Goal: Task Accomplishment & Management: Use online tool/utility

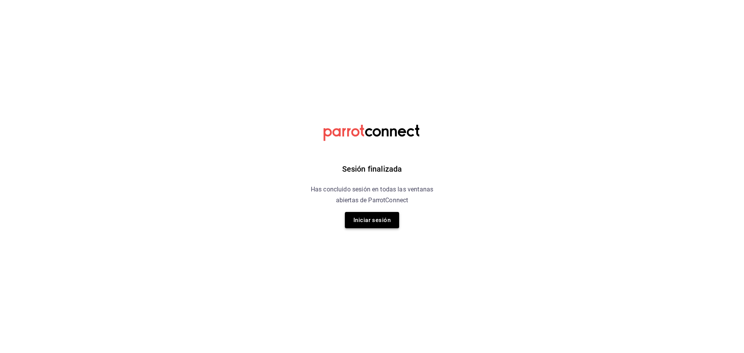
click at [371, 221] on button "Iniciar sesión" at bounding box center [372, 220] width 54 height 16
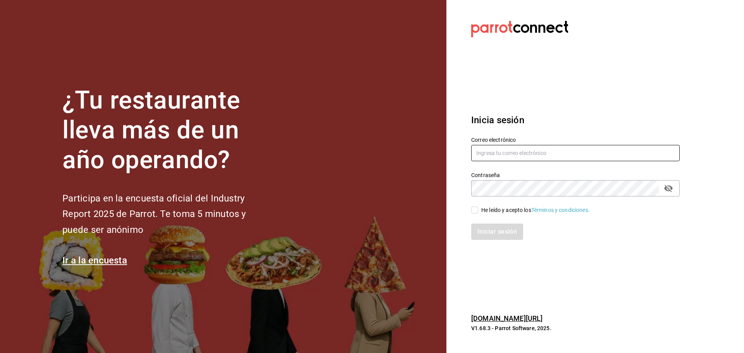
click at [371, 152] on input "text" at bounding box center [575, 153] width 209 height 16
type input "k"
type input "g"
type input "karolinabfelix@gmail.com"
click at [371, 213] on input "He leído y acepto los Términos y condiciones." at bounding box center [474, 210] width 7 height 7
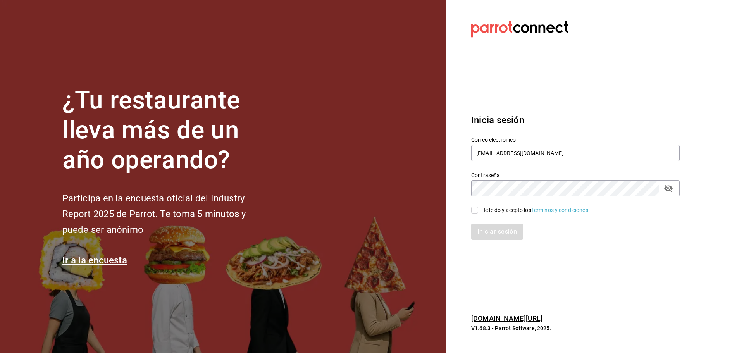
checkbox input "true"
click at [371, 234] on button "Iniciar sesión" at bounding box center [497, 232] width 53 height 16
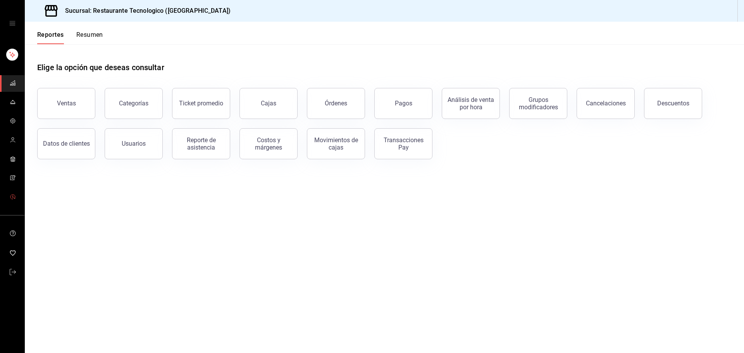
click at [11, 198] on icon "mailbox folders" at bounding box center [13, 197] width 6 height 6
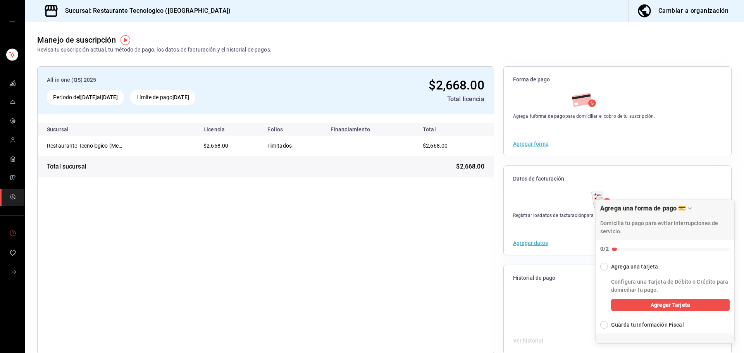
click at [16, 233] on icon "mailbox folders" at bounding box center [13, 233] width 6 height 6
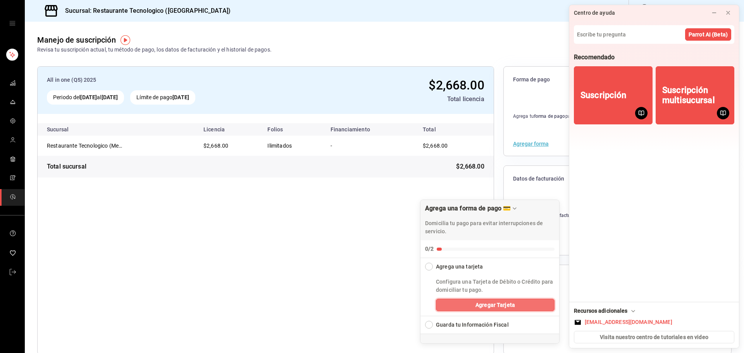
drag, startPoint x: 519, startPoint y: 305, endPoint x: 305, endPoint y: 236, distance: 224.7
click at [307, 235] on body "Sucursal: Restaurante Tecnologico (Mexicali) Cambiar a organización Manejo de s…" at bounding box center [372, 176] width 744 height 353
click at [304, 237] on div "All in one (QS) 2025 Periodo del 05 ago 2025 al 10 sep 2025 Límite de pago 10 s…" at bounding box center [265, 210] width 457 height 288
click at [278, 262] on div "All in one (QS) 2025 Periodo del 05 ago 2025 al 10 sep 2025 Límite de pago 10 s…" at bounding box center [265, 210] width 457 height 288
click at [729, 11] on icon at bounding box center [728, 13] width 6 height 6
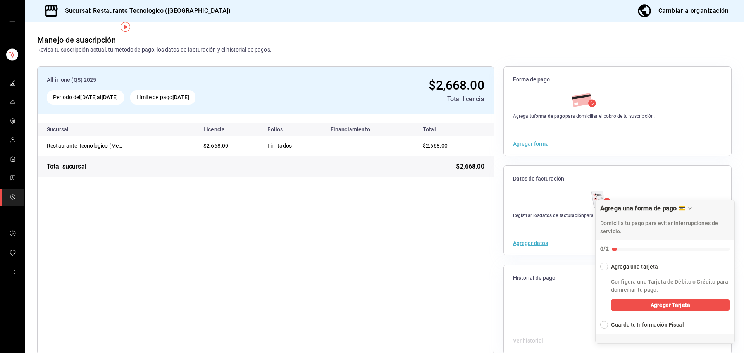
scroll to position [14, 0]
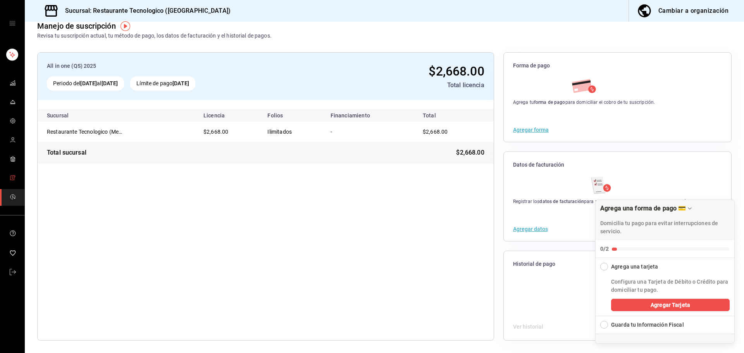
click at [2, 177] on link "mailbox folders" at bounding box center [12, 178] width 24 height 17
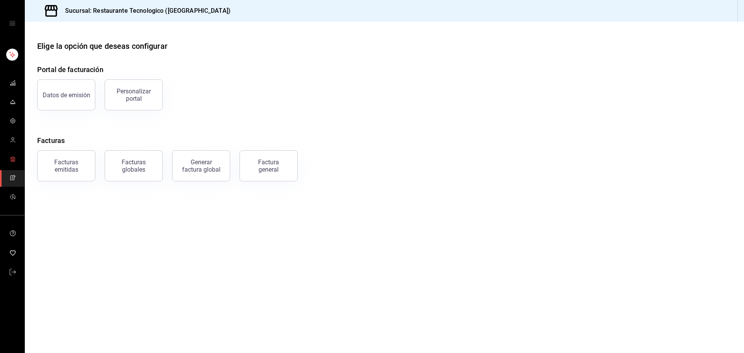
click at [9, 156] on link "mailbox folders" at bounding box center [12, 159] width 24 height 17
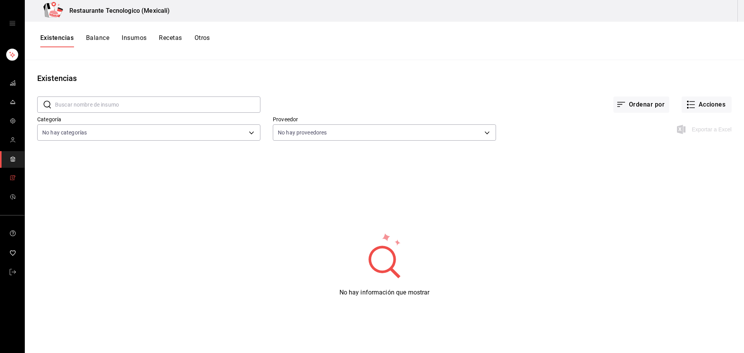
click at [12, 178] on icon "mailbox folders" at bounding box center [12, 178] width 1 height 2
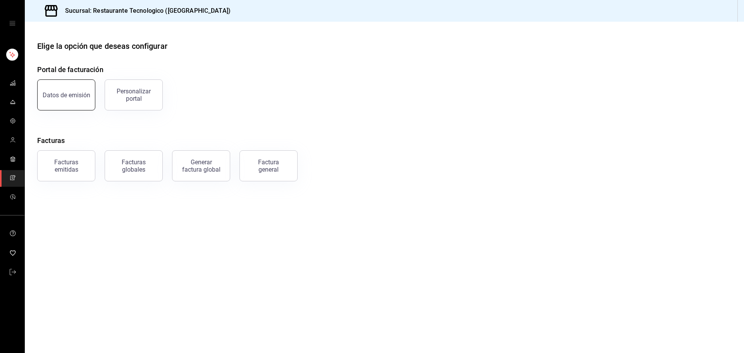
click at [88, 98] on button "Datos de emisión" at bounding box center [66, 94] width 58 height 31
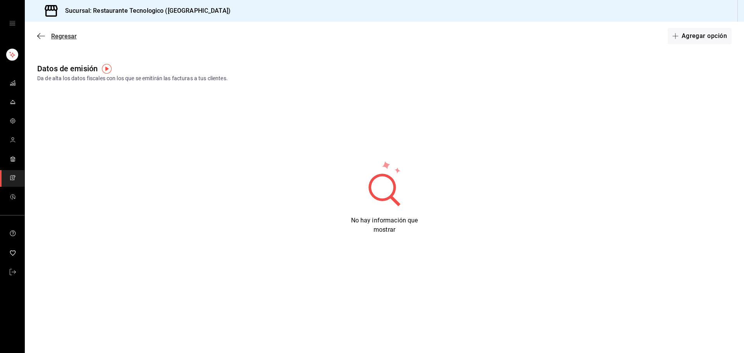
click at [40, 35] on icon "button" at bounding box center [41, 36] width 8 height 7
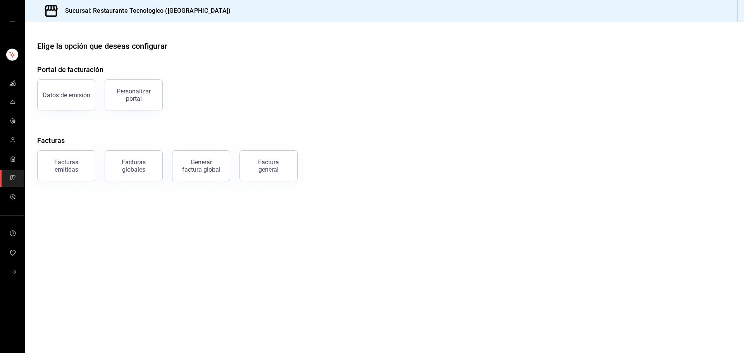
click at [14, 21] on icon "open drawer" at bounding box center [12, 23] width 6 height 6
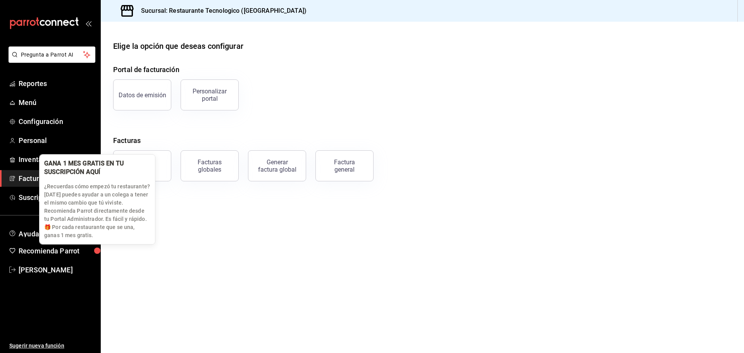
click at [94, 249] on div "button" at bounding box center [97, 251] width 6 height 6
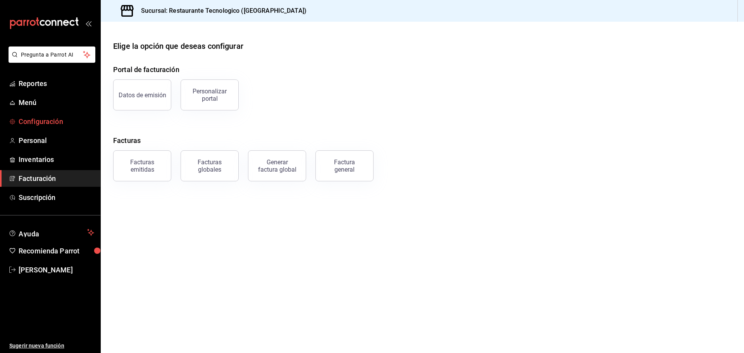
click at [78, 124] on span "Configuración" at bounding box center [57, 121] width 76 height 10
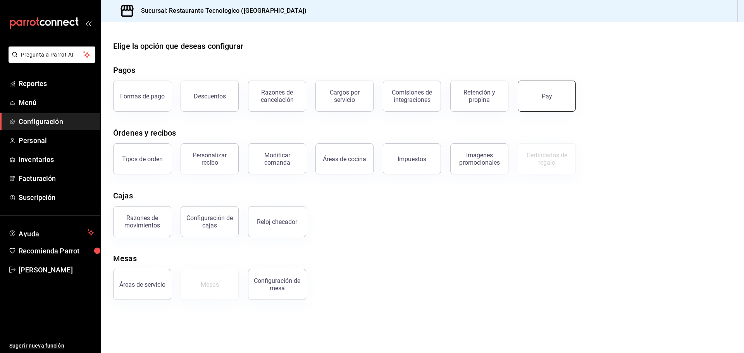
click at [569, 100] on button "Pay" at bounding box center [547, 96] width 58 height 31
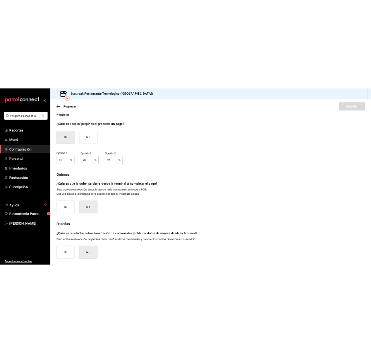
scroll to position [43, 0]
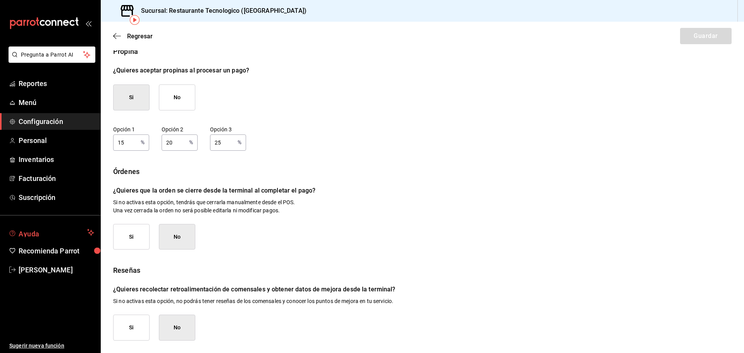
click at [78, 232] on span "Ayuda" at bounding box center [52, 232] width 66 height 9
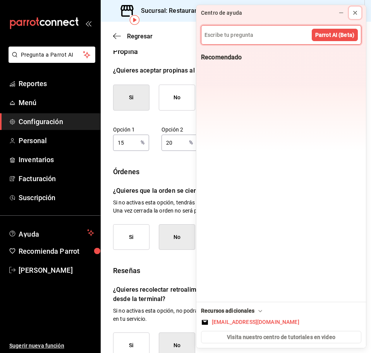
click at [355, 15] on icon at bounding box center [355, 13] width 6 height 6
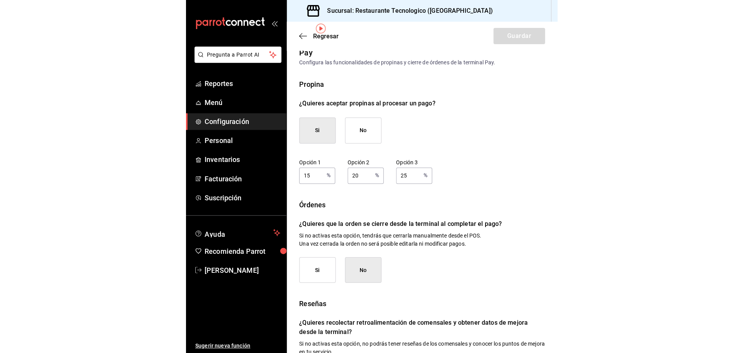
scroll to position [0, 0]
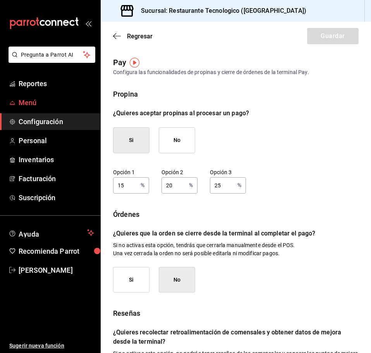
click at [45, 102] on span "Menú" at bounding box center [57, 102] width 76 height 10
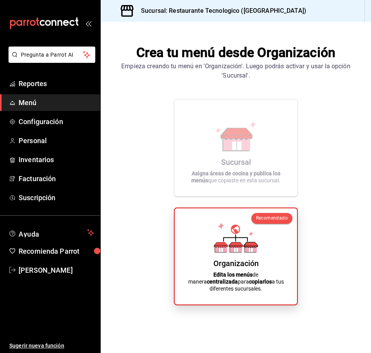
click at [238, 279] on strong "centralizada" at bounding box center [222, 281] width 31 height 6
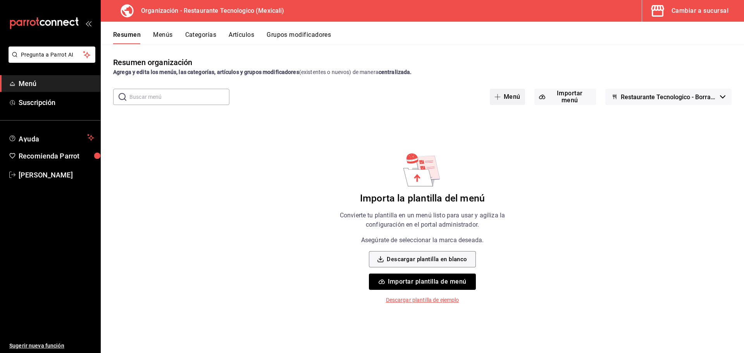
click at [495, 93] on button "Menú" at bounding box center [507, 97] width 35 height 16
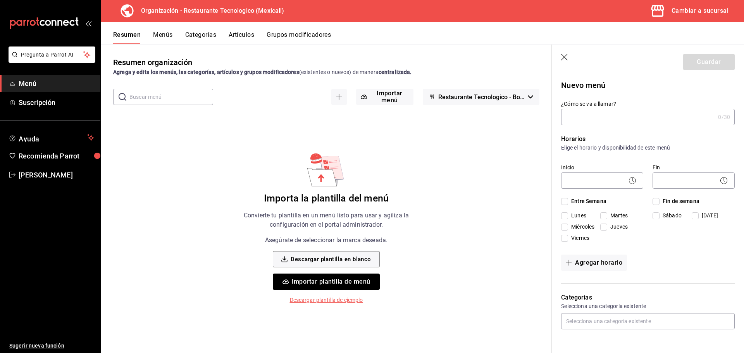
click at [366, 279] on button "Importar plantilla de menú" at bounding box center [326, 282] width 107 height 16
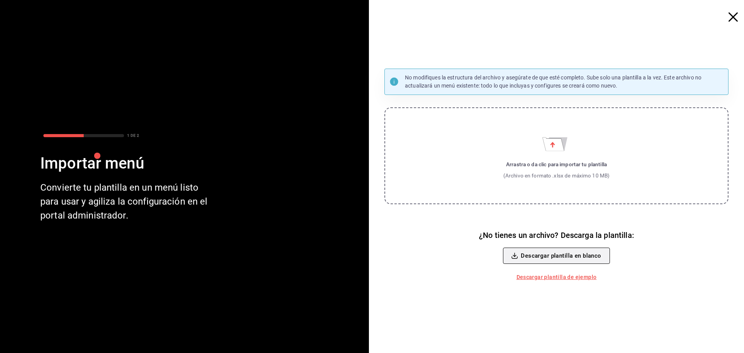
click at [595, 253] on button "Descargar plantilla en blanco" at bounding box center [556, 256] width 107 height 16
click at [538, 159] on label "Arrastra o da clic para importar tu plantilla (Archivo en formato .xlsx de máxi…" at bounding box center [556, 155] width 344 height 97
click at [0, 0] on input "Arrastra o da clic para importar tu plantilla (Archivo en formato .xlsx de máxi…" at bounding box center [0, 0] width 0 height 0
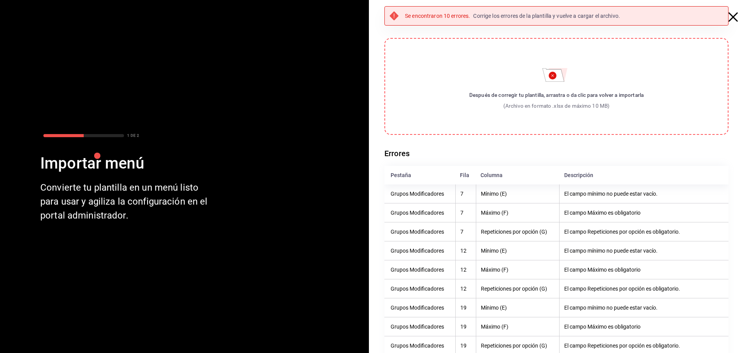
scroll to position [35, 0]
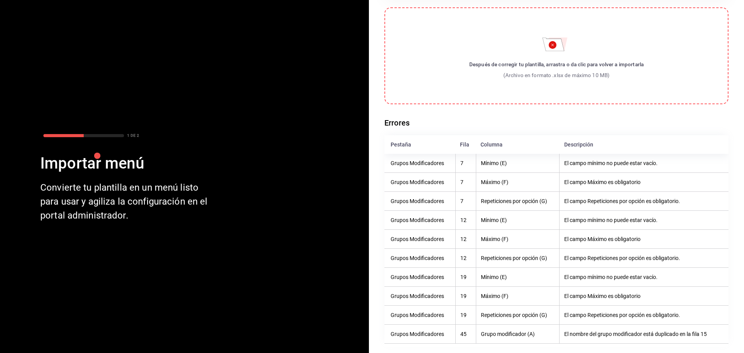
click at [532, 60] on div "Después de corregir tu plantilla, arrastra o da clic para volver a importarla" at bounding box center [556, 64] width 174 height 8
click at [0, 0] on input "Después de corregir tu plantilla, arrastra o da clic para volver a importarla (…" at bounding box center [0, 0] width 0 height 0
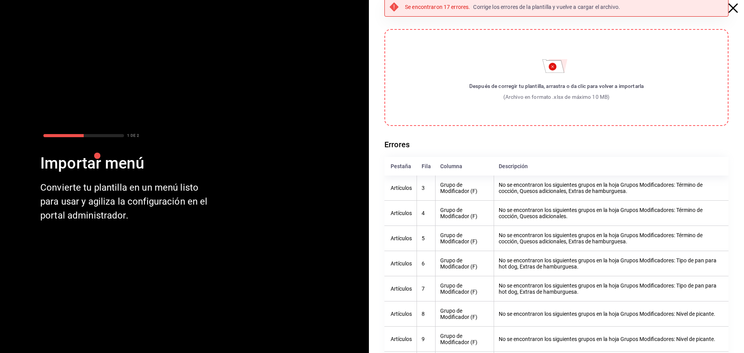
scroll to position [0, 0]
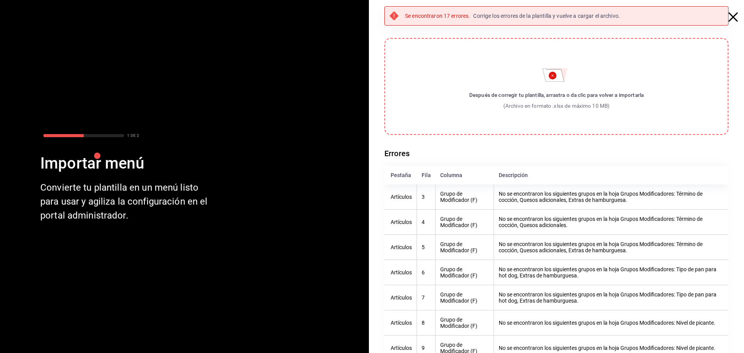
click at [729, 17] on icon "button" at bounding box center [733, 16] width 9 height 9
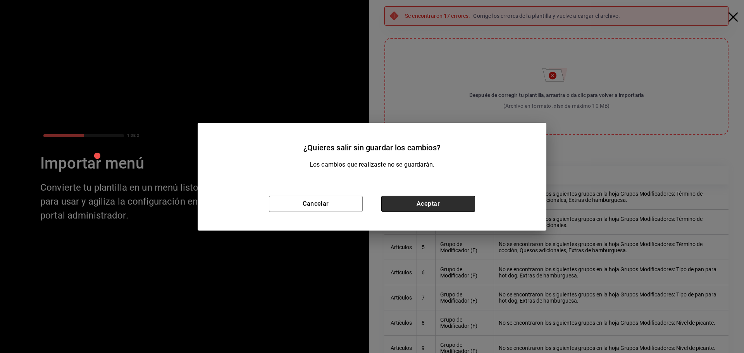
click at [421, 203] on button "Aceptar" at bounding box center [428, 204] width 94 height 16
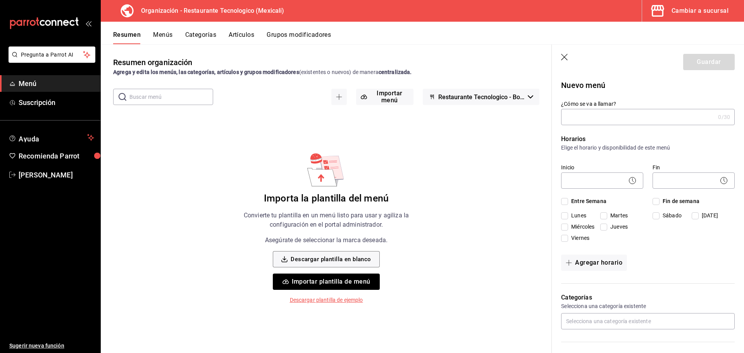
click at [336, 282] on button "Importar plantilla de menú" at bounding box center [326, 282] width 107 height 16
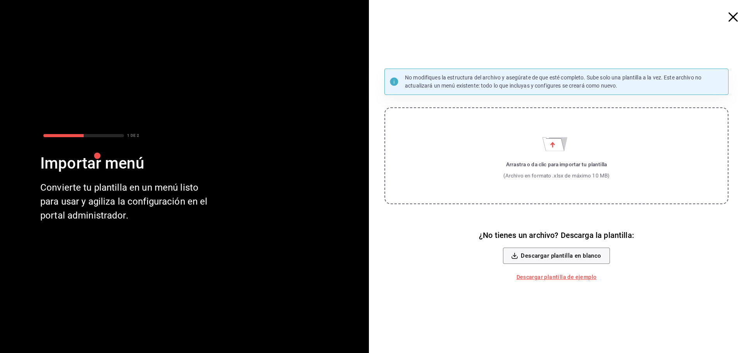
click at [590, 141] on label "Arrastra o da clic para importar tu plantilla (Archivo en formato .xlsx de máxi…" at bounding box center [556, 155] width 344 height 97
click at [0, 0] on input "Arrastra o da clic para importar tu plantilla (Archivo en formato .xlsx de máxi…" at bounding box center [0, 0] width 0 height 0
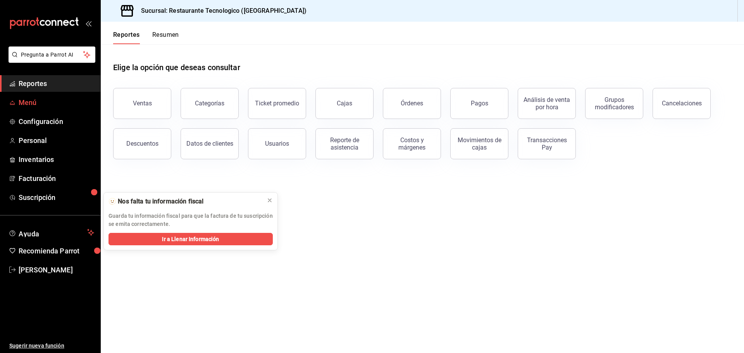
click at [48, 103] on span "Menú" at bounding box center [57, 102] width 76 height 10
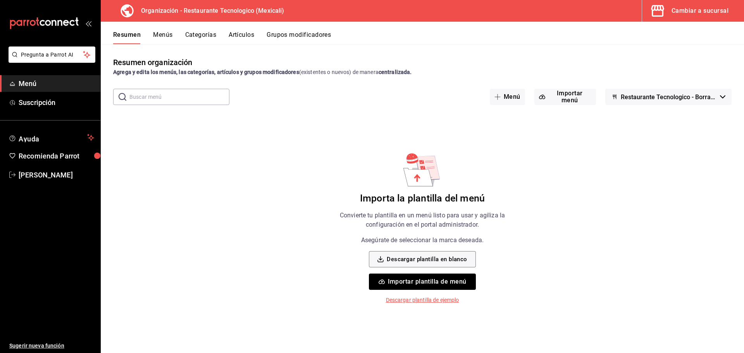
click at [371, 282] on button "Importar plantilla de menú" at bounding box center [422, 282] width 107 height 16
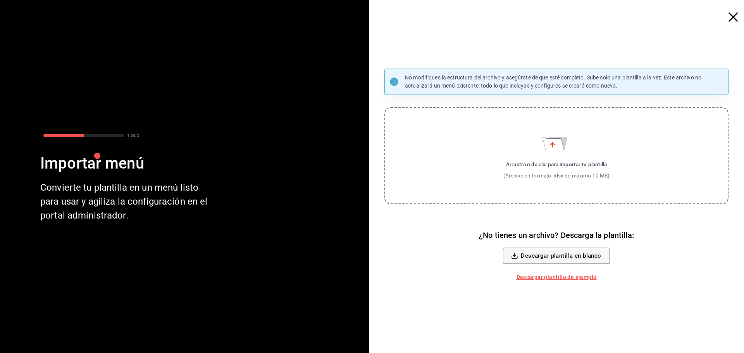
click at [371, 162] on div "Arrastra o da clic para importar tu plantilla" at bounding box center [556, 164] width 107 height 8
click at [0, 0] on input "Arrastra o da clic para importar tu plantilla (Archivo en formato .xlsx de máxi…" at bounding box center [0, 0] width 0 height 0
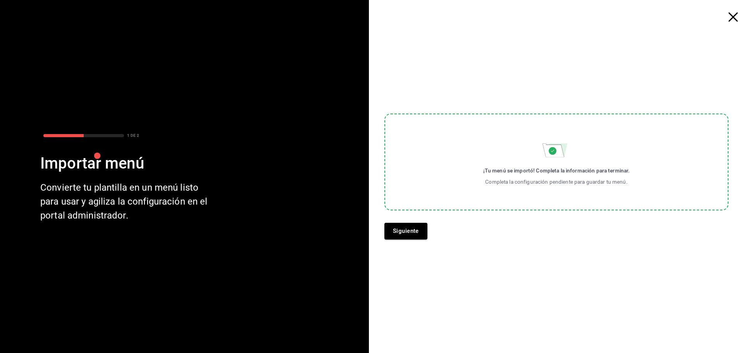
click at [371, 222] on div "¡Tu menú se importó! Completa la información para terminar. Completa la configu…" at bounding box center [556, 177] width 344 height 126
click at [371, 226] on button "Siguiente" at bounding box center [405, 231] width 43 height 16
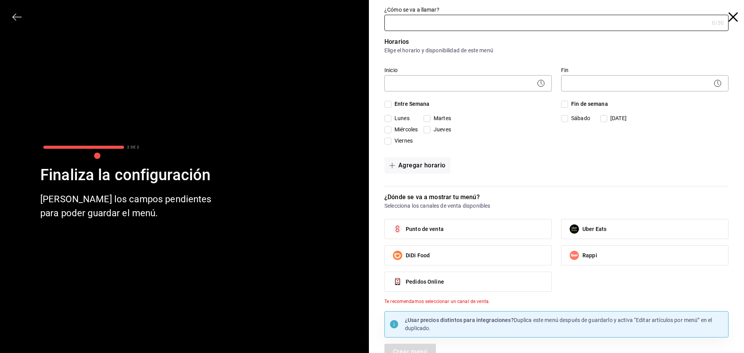
type input "K"
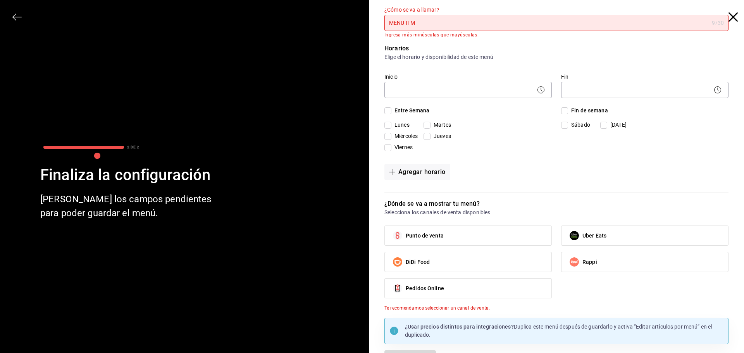
drag, startPoint x: 433, startPoint y: 24, endPoint x: 326, endPoint y: 21, distance: 106.6
click at [326, 21] on div "2 DE 2 Finaliza la configuración Llena los campos pendientes para poder guardar…" at bounding box center [372, 176] width 744 height 353
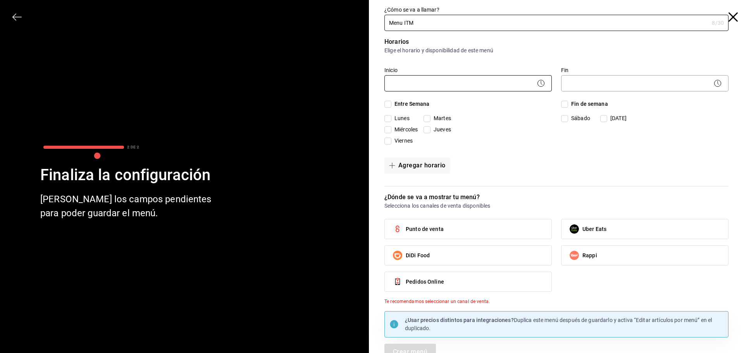
type input "Menu ITM"
click at [371, 83] on body "Pregunta a Parrot AI Menú Suscripción Ayuda Recomienda Parrot KAROLINA BALLARDO…" at bounding box center [372, 176] width 744 height 353
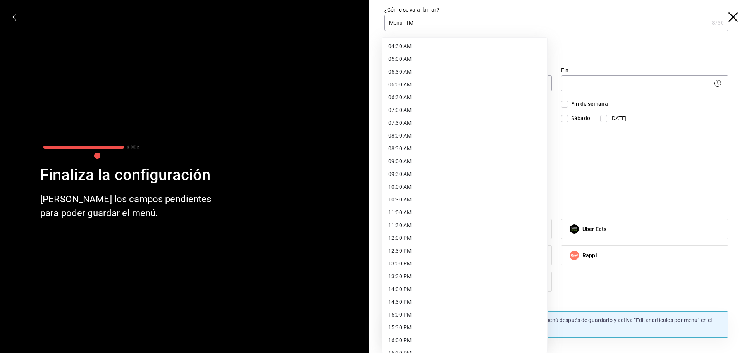
scroll to position [116, 0]
click at [371, 110] on li "07:00 AM" at bounding box center [464, 109] width 165 height 13
type input "07:00"
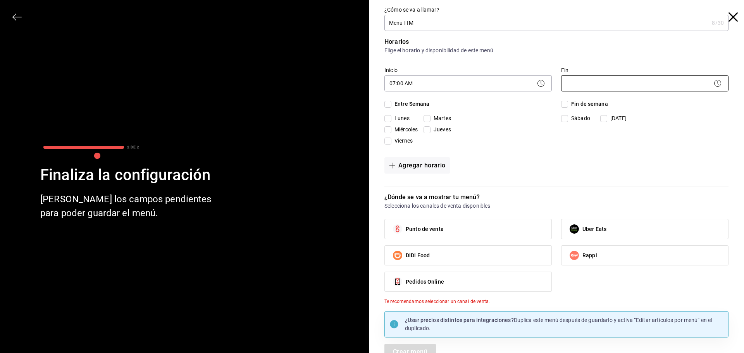
click at [371, 86] on body "Pregunta a Parrot AI Menú Suscripción Ayuda Recomienda Parrot KAROLINA BALLARDO…" at bounding box center [372, 176] width 744 height 353
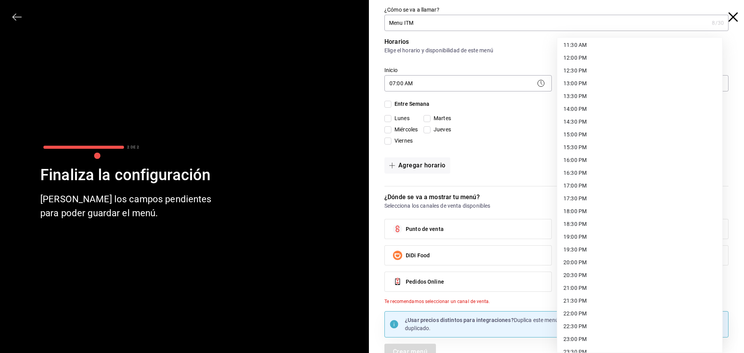
scroll to position [318, 0]
click at [371, 265] on li "21:00 PM" at bounding box center [639, 266] width 165 height 13
type input "21:00"
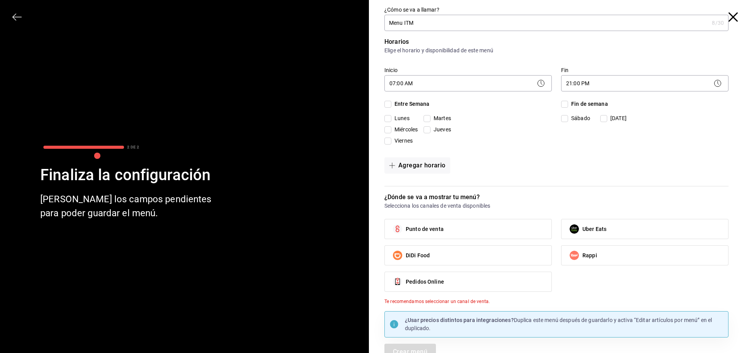
click at [371, 104] on span "Entre Semana" at bounding box center [410, 104] width 38 height 8
click at [371, 104] on input "Entre Semana" at bounding box center [387, 104] width 7 height 7
checkbox input "true"
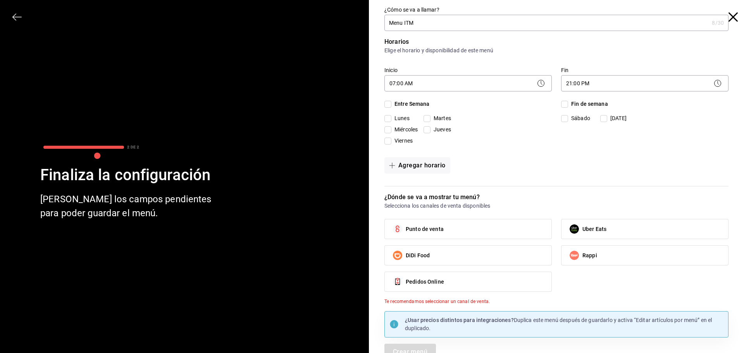
checkbox input "true"
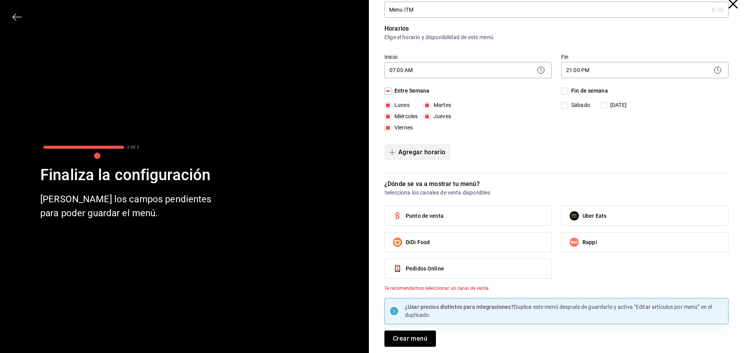
click at [371, 155] on button "Agregar horario" at bounding box center [417, 152] width 66 height 16
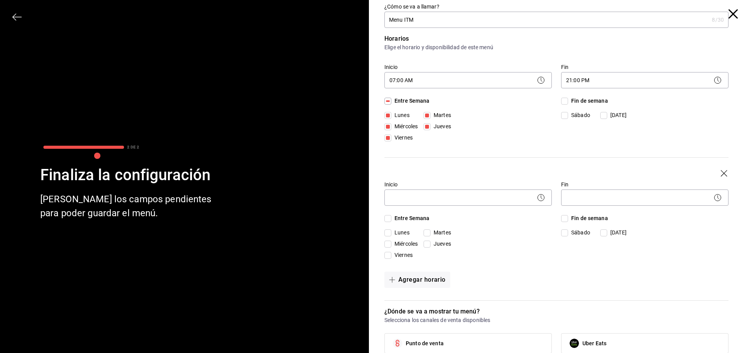
scroll to position [0, 0]
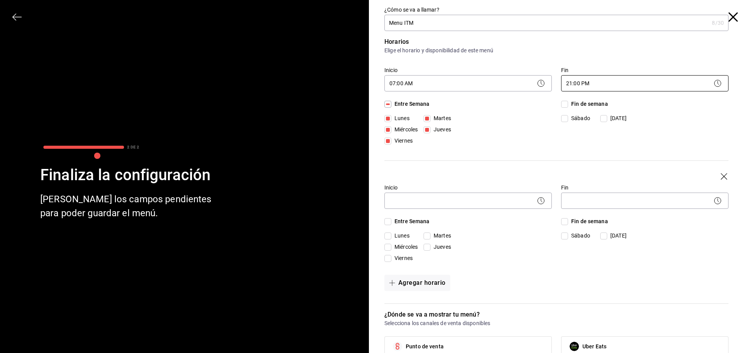
click at [371, 84] on body "Pregunta a Parrot AI Menú Suscripción Ayuda Recomienda Parrot KAROLINA BALLARDO…" at bounding box center [372, 176] width 744 height 353
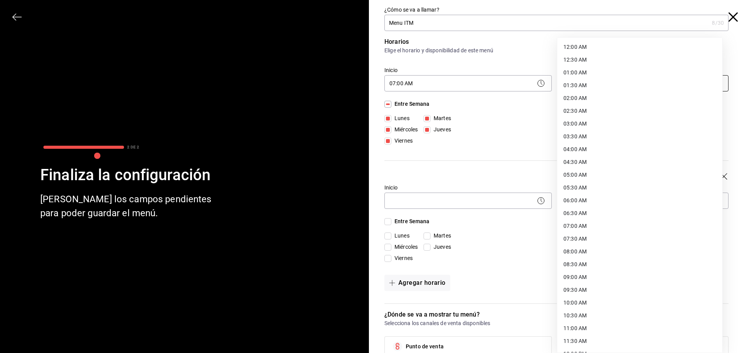
scroll to position [318, 0]
click at [371, 276] on li "21:30 PM" at bounding box center [639, 279] width 165 height 13
type input "21:30"
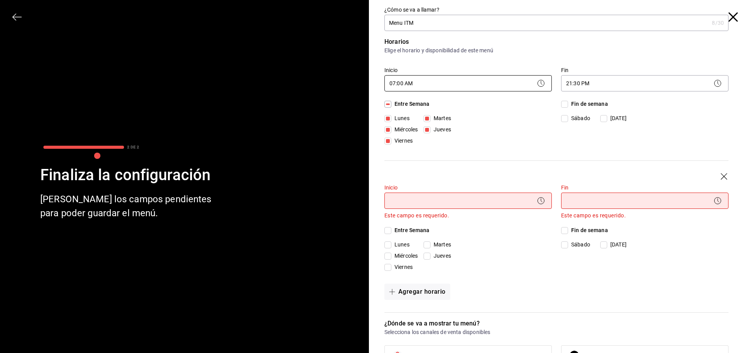
click at [371, 84] on body "Pregunta a Parrot AI Menú Suscripción Ayuda Recomienda Parrot KAROLINA BALLARDO…" at bounding box center [372, 176] width 744 height 353
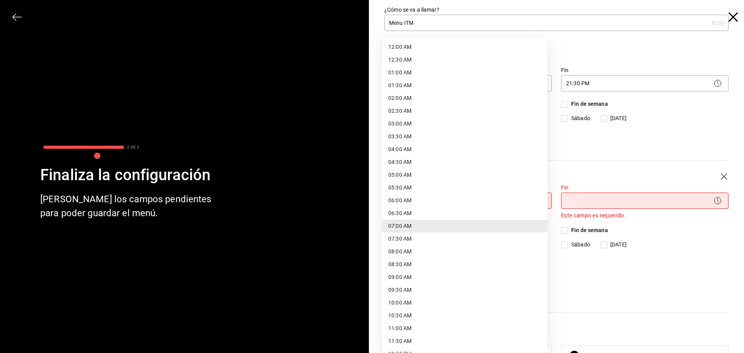
click at [371, 224] on li "07:00 AM" at bounding box center [464, 226] width 165 height 13
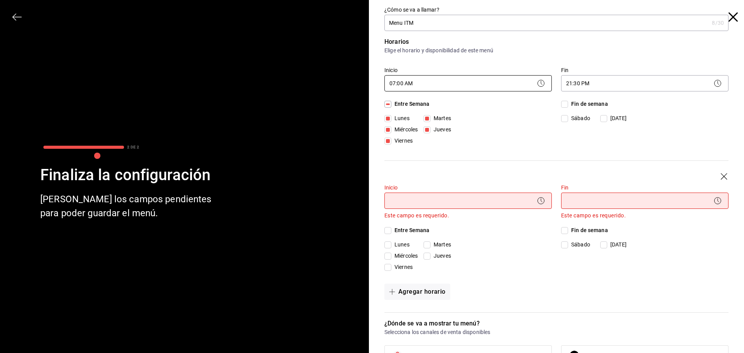
click at [371, 87] on body "Pregunta a Parrot AI Menú Suscripción Ayuda Recomienda Parrot KAROLINA BALLARDO…" at bounding box center [372, 176] width 744 height 353
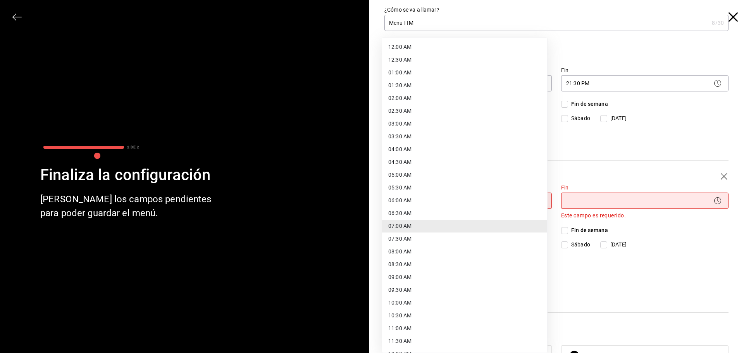
click at [371, 211] on li "06:30 AM" at bounding box center [464, 213] width 165 height 13
type input "06:30"
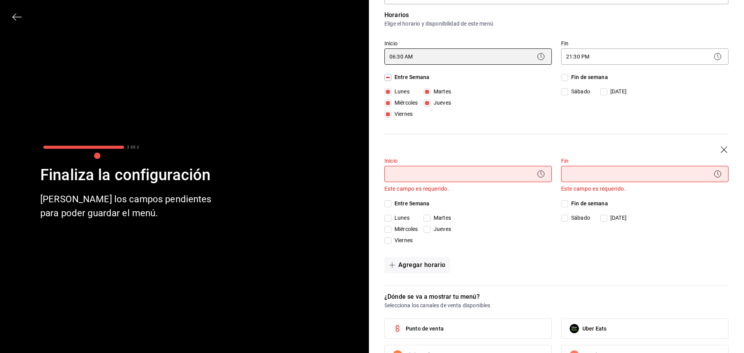
scroll to position [39, 0]
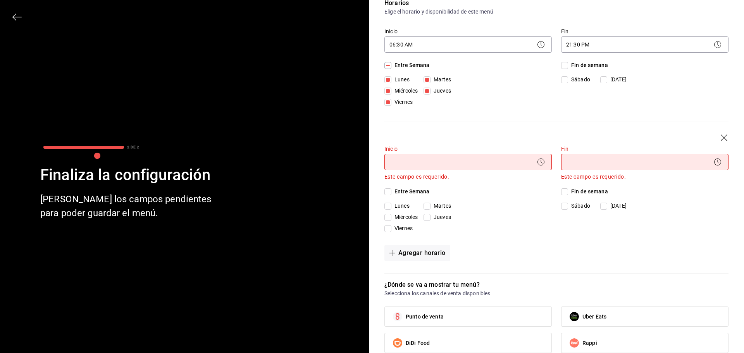
click at [371, 193] on span "Fin de semana" at bounding box center [588, 192] width 40 height 8
click at [371, 193] on input "Fin de semana" at bounding box center [564, 191] width 7 height 7
checkbox input "true"
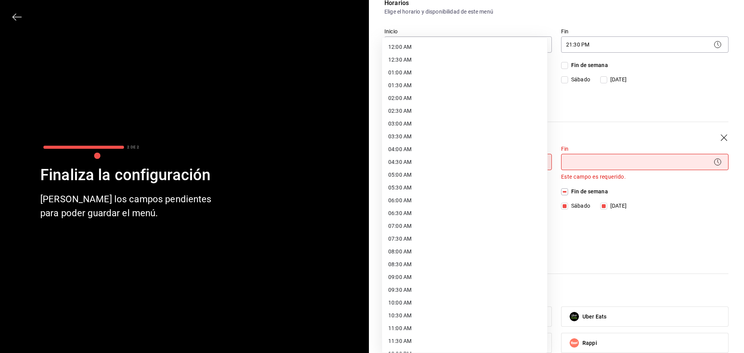
click at [371, 163] on body "Pregunta a Parrot AI Menú Suscripción Ayuda Recomienda Parrot KAROLINA BALLARDO…" at bounding box center [372, 176] width 744 height 353
click at [371, 122] on li "07:30 AM" at bounding box center [464, 122] width 165 height 13
type input "07:30"
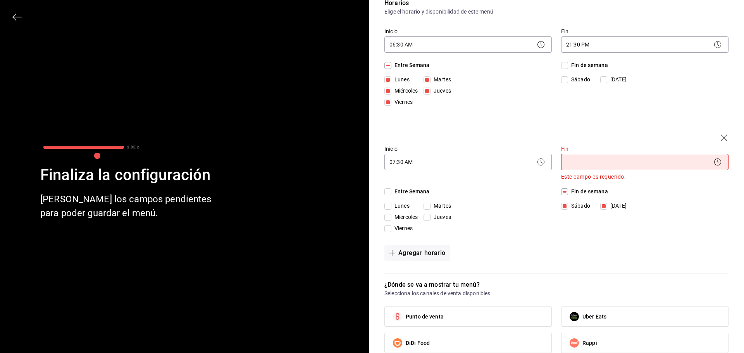
click at [371, 160] on body "Pregunta a Parrot AI Menú Suscripción Ayuda Recomienda Parrot KAROLINA BALLARDO…" at bounding box center [372, 176] width 744 height 353
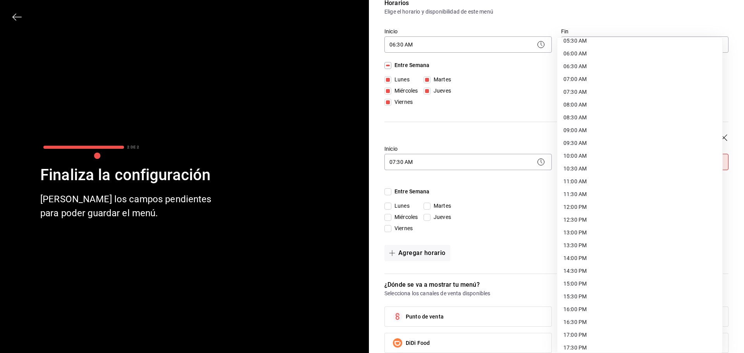
scroll to position [155, 0]
click at [371, 252] on li "14:00 PM" at bounding box center [639, 250] width 165 height 13
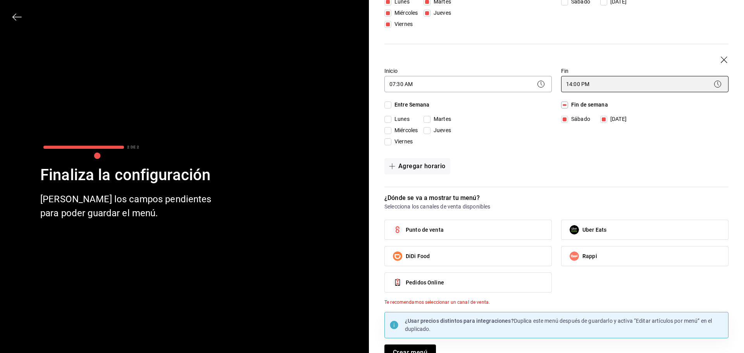
scroll to position [131, 0]
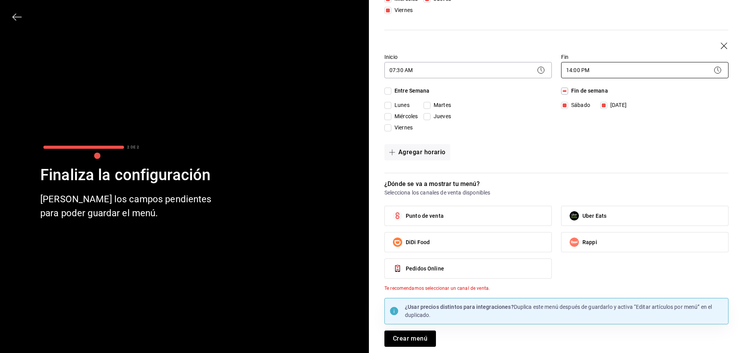
click at [371, 66] on body "Pregunta a Parrot AI Menú Suscripción Ayuda Recomienda Parrot KAROLINA BALLARDO…" at bounding box center [372, 176] width 744 height 353
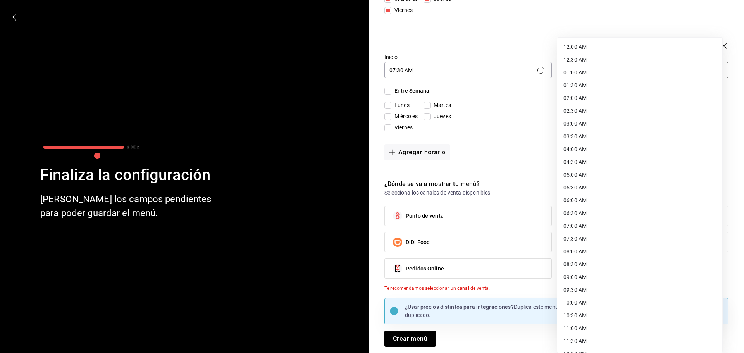
scroll to position [210, 0]
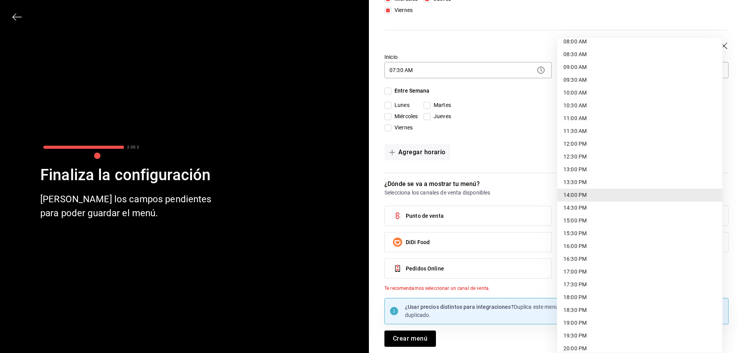
click at [371, 207] on li "14:30 PM" at bounding box center [639, 208] width 165 height 13
type input "14:30"
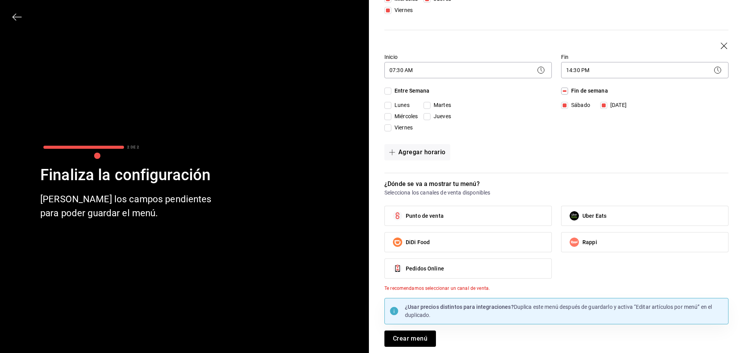
click at [371, 219] on label "Punto de venta" at bounding box center [468, 215] width 167 height 19
click at [371, 219] on input "Punto de venta" at bounding box center [398, 216] width 16 height 16
checkbox input "true"
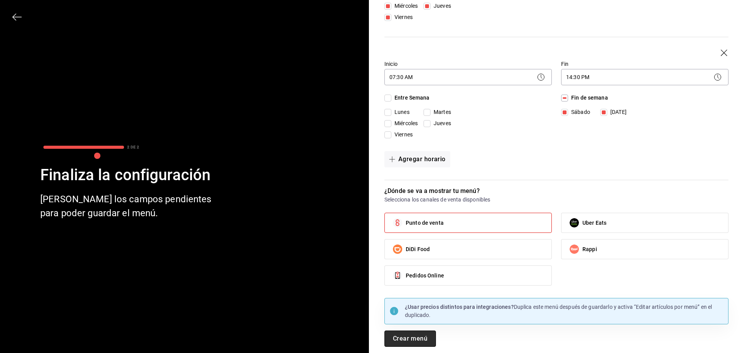
click at [371, 338] on button "Crear menú" at bounding box center [410, 339] width 52 height 16
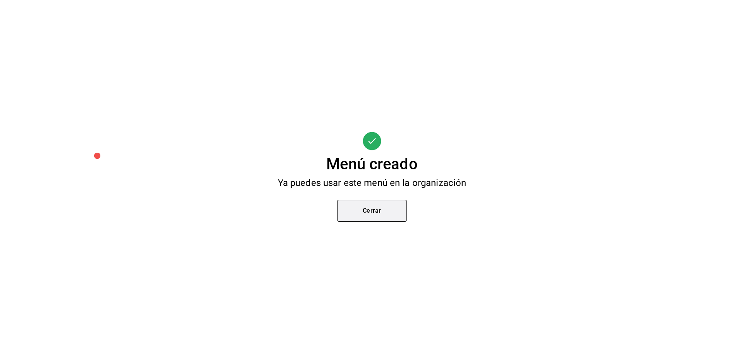
click at [371, 212] on button "Cerrar" at bounding box center [372, 211] width 70 height 22
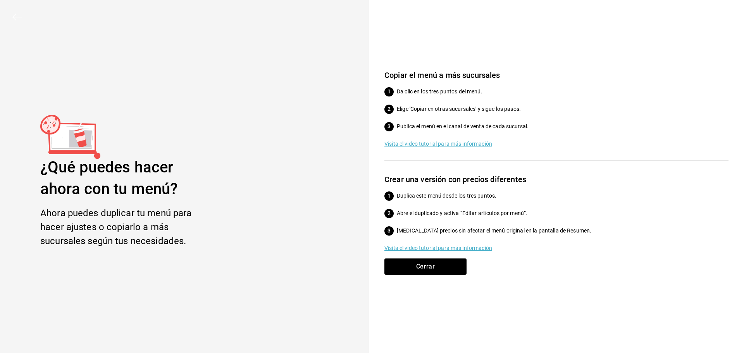
click at [371, 146] on p "Visita el video tutorial para más información" at bounding box center [556, 144] width 344 height 8
click at [371, 249] on p "Visita el video tutorial para más información" at bounding box center [556, 248] width 344 height 8
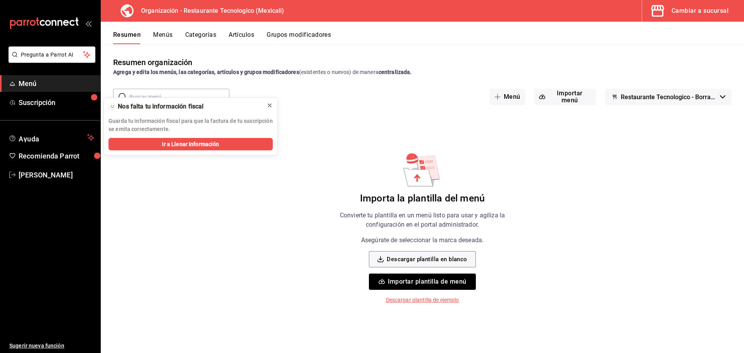
click at [275, 105] on div "🫥 Nos falta tu información fiscal Guarda tu información fiscal para que la fact…" at bounding box center [191, 126] width 174 height 57
click at [271, 106] on icon at bounding box center [269, 105] width 3 height 3
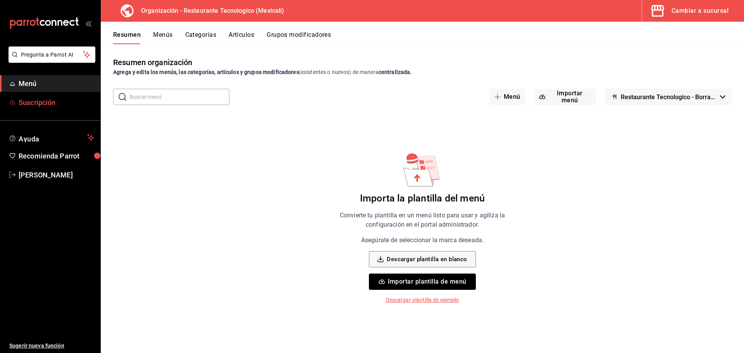
click at [70, 106] on span "Suscripción" at bounding box center [57, 102] width 76 height 10
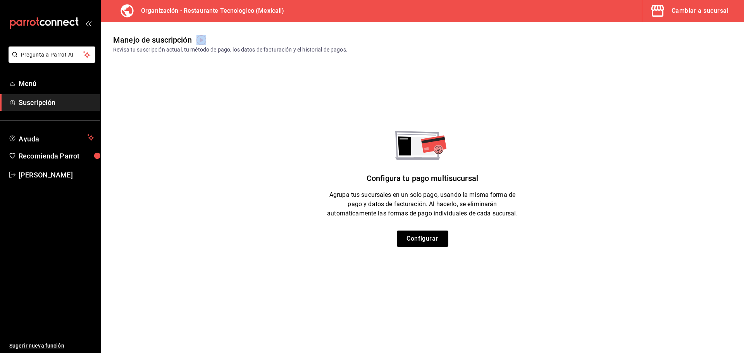
click at [199, 42] on img "button" at bounding box center [202, 40] width 10 height 10
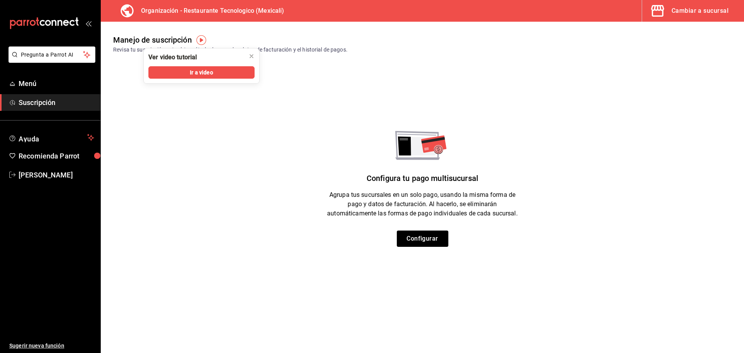
click at [476, 67] on main "Manejo de suscripción Revisa tu suscripción actual, tu método de pago, los dato…" at bounding box center [422, 187] width 643 height 331
click at [66, 88] on span "Menú" at bounding box center [57, 83] width 76 height 10
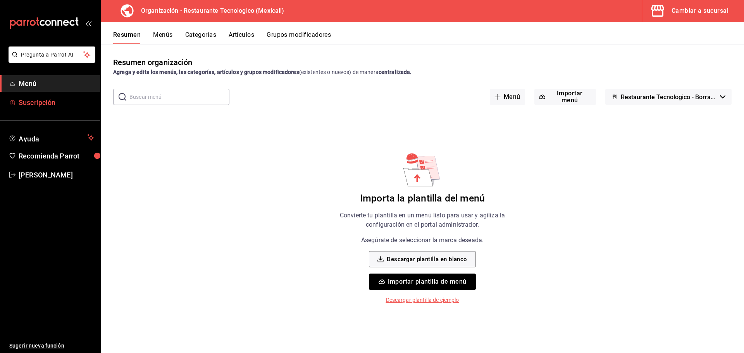
click at [72, 105] on span "Suscripción" at bounding box center [57, 102] width 76 height 10
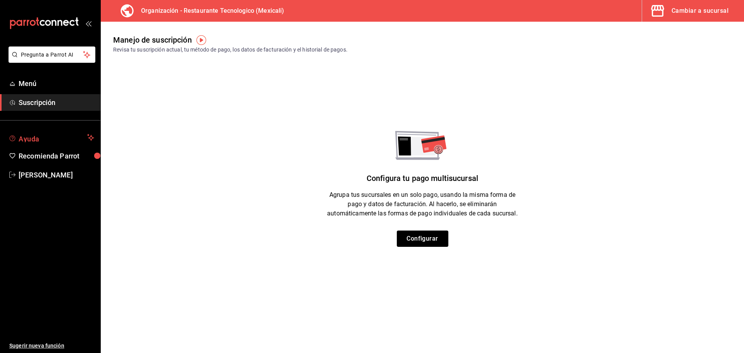
click at [63, 134] on span "Ayuda" at bounding box center [52, 137] width 66 height 9
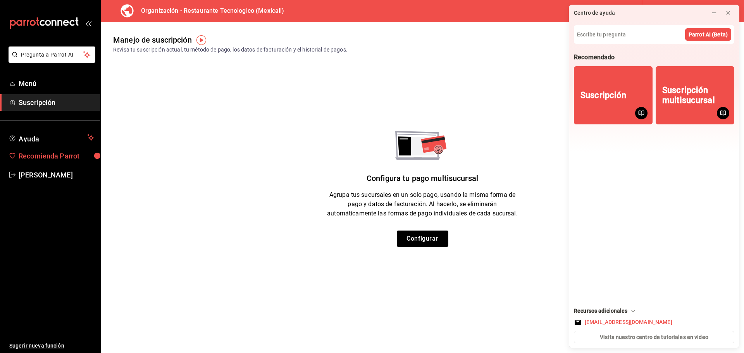
click at [62, 153] on span "Recomienda Parrot" at bounding box center [57, 156] width 76 height 10
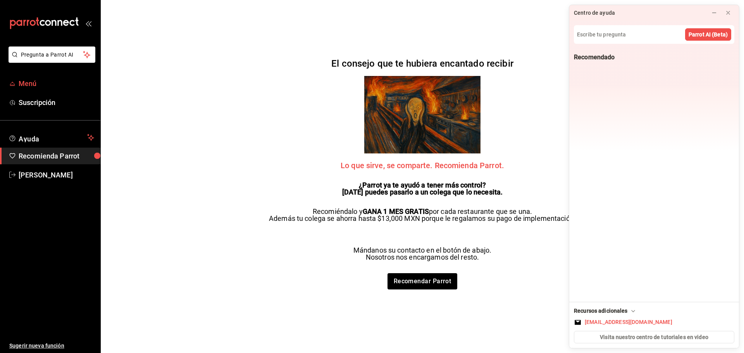
click at [33, 78] on link "Menú" at bounding box center [50, 83] width 100 height 17
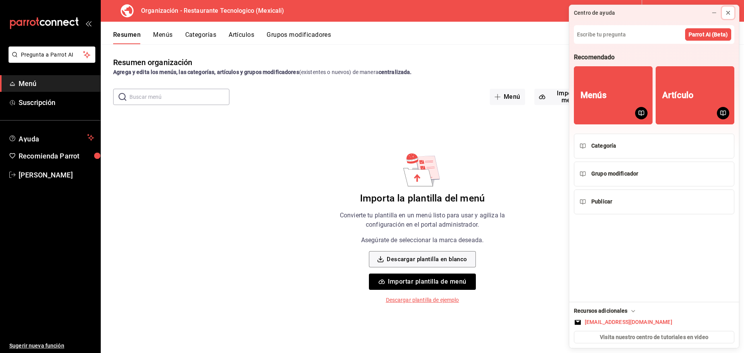
click at [733, 13] on button at bounding box center [728, 13] width 12 height 12
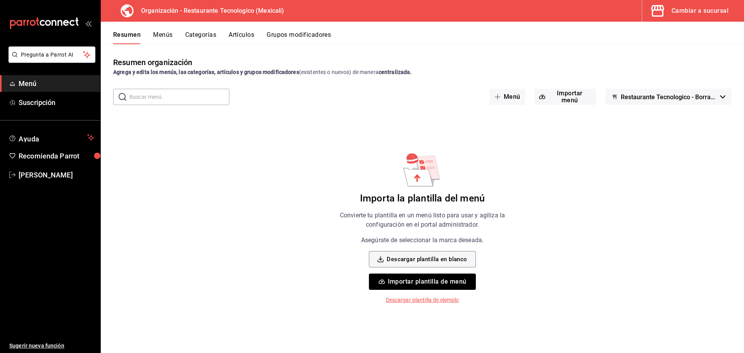
click at [166, 36] on button "Menús" at bounding box center [162, 37] width 19 height 13
click at [197, 35] on button "Categorías" at bounding box center [200, 37] width 31 height 13
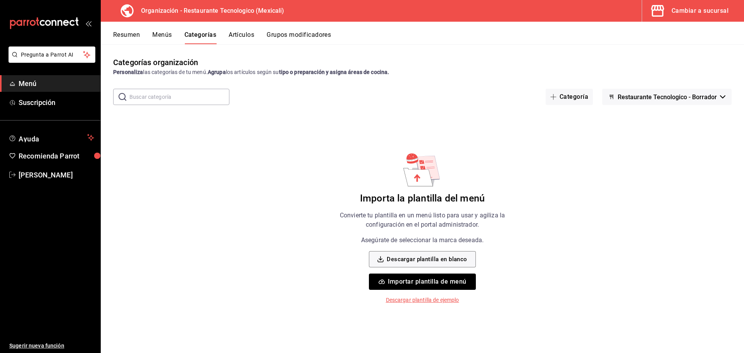
click at [235, 39] on button "Artículos" at bounding box center [242, 37] width 26 height 13
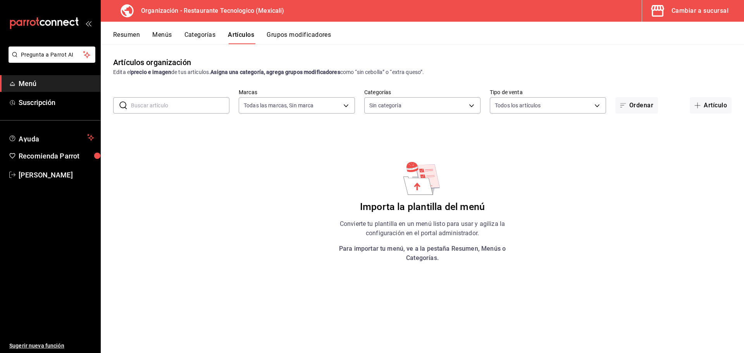
type input "781de6e5-5afb-4e7a-ac37-61d8477f1fc7"
click at [160, 33] on button "Menús" at bounding box center [161, 37] width 19 height 13
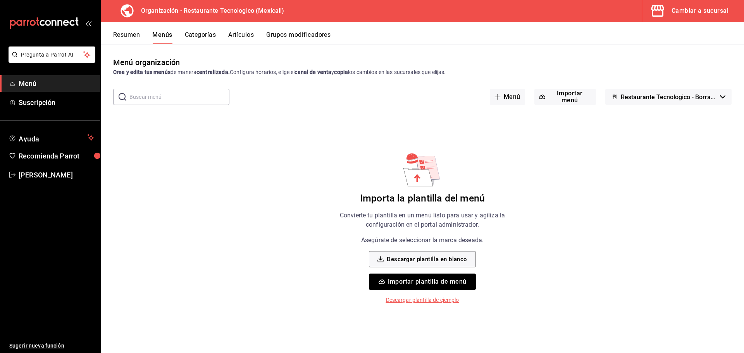
click at [133, 36] on button "Resumen" at bounding box center [126, 37] width 27 height 13
click at [160, 36] on button "Menús" at bounding box center [162, 37] width 19 height 13
click at [458, 280] on button "Importar plantilla de menú" at bounding box center [422, 282] width 107 height 16
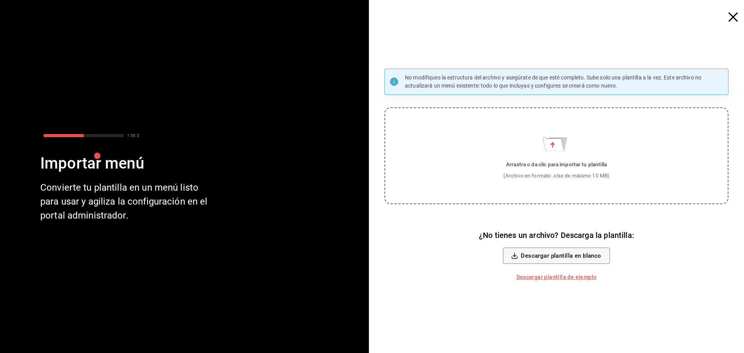
click at [594, 148] on label "Arrastra o da clic para importar tu plantilla (Archivo en formato .xlsx de máxi…" at bounding box center [556, 155] width 344 height 97
click at [0, 0] on input "Arrastra o da clic para importar tu plantilla (Archivo en formato .xlsx de máxi…" at bounding box center [0, 0] width 0 height 0
